Goal: Information Seeking & Learning: Learn about a topic

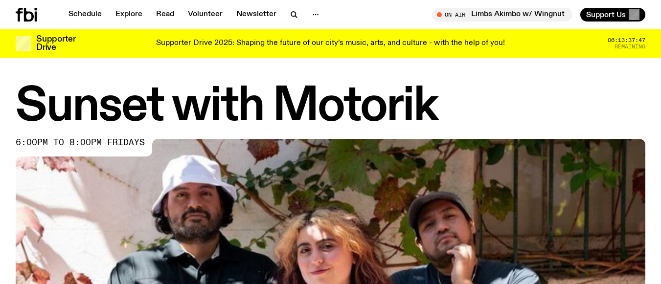
scroll to position [340, 0]
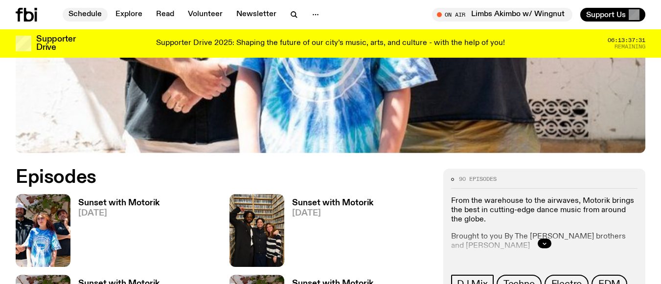
click at [92, 12] on link "Schedule" at bounding box center [85, 15] width 45 height 14
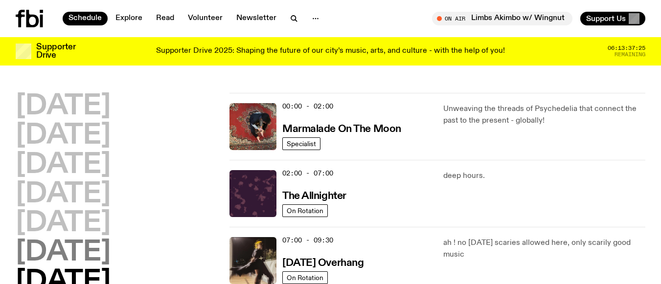
click at [68, 252] on h2 "[DATE]" at bounding box center [63, 252] width 95 height 27
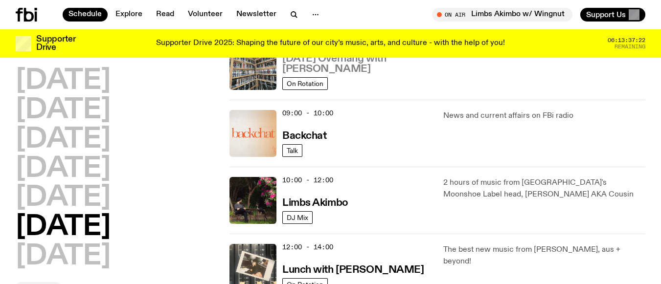
scroll to position [223, 0]
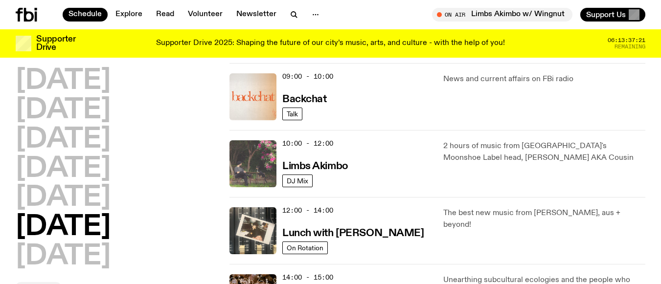
click at [255, 150] on img at bounding box center [253, 163] width 47 height 47
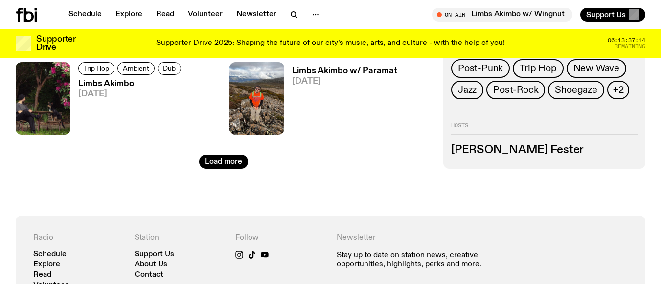
scroll to position [1669, 0]
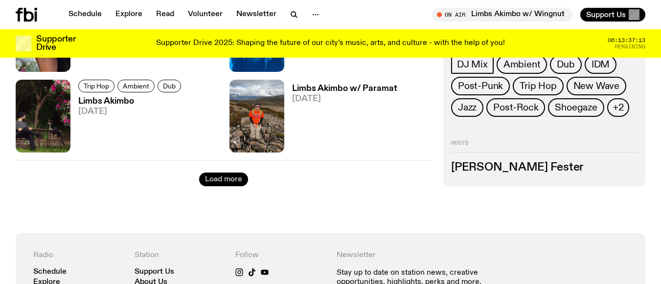
click at [224, 183] on button "Load more" at bounding box center [223, 180] width 49 height 14
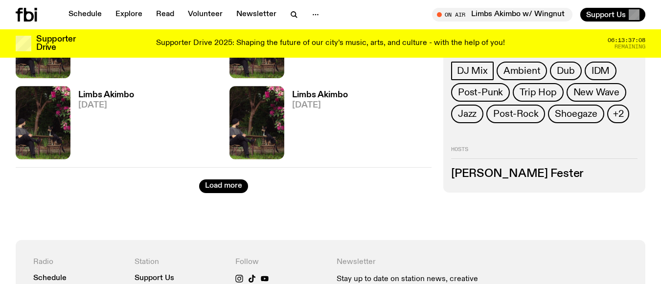
scroll to position [2941, 0]
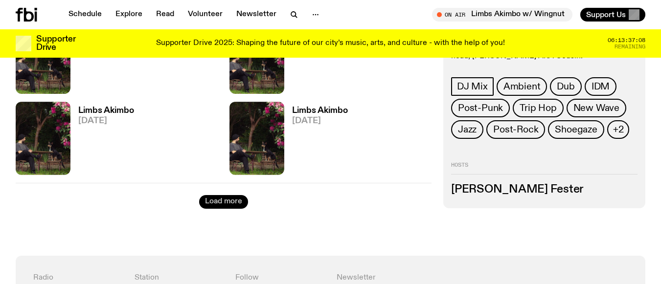
click at [239, 199] on button "Load more" at bounding box center [223, 202] width 49 height 14
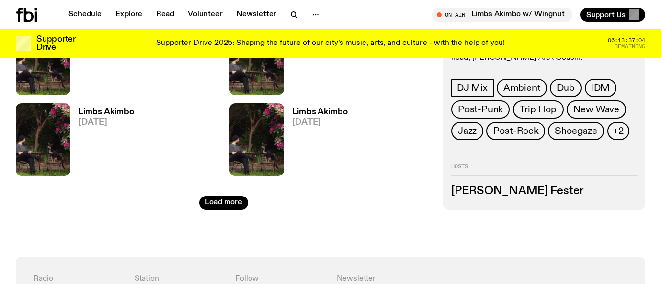
scroll to position [3969, 0]
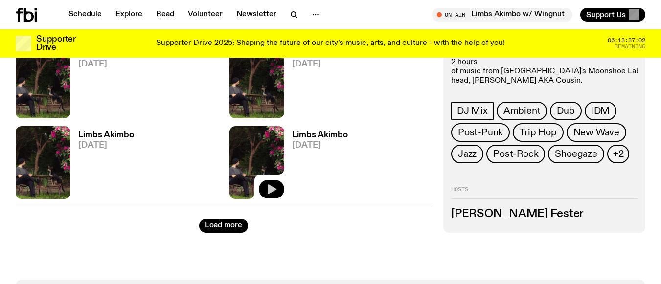
click at [269, 189] on icon "button" at bounding box center [272, 190] width 8 height 10
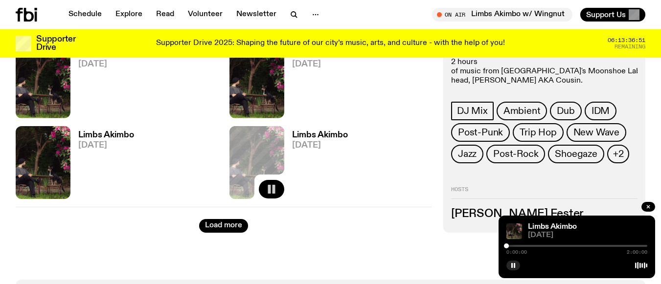
click at [511, 245] on div at bounding box center [577, 246] width 141 height 2
click at [515, 246] on div at bounding box center [577, 246] width 141 height 2
click at [514, 246] on div at bounding box center [515, 246] width 5 height 5
